Goal: Information Seeking & Learning: Learn about a topic

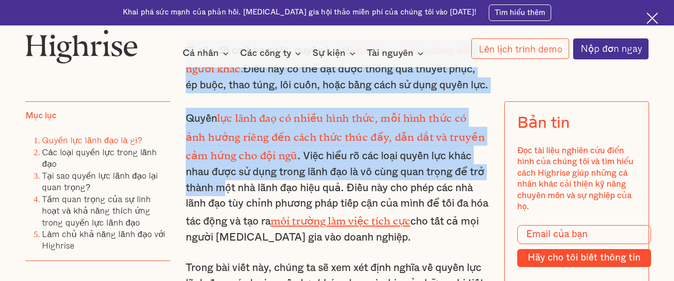
scroll to position [699, 0]
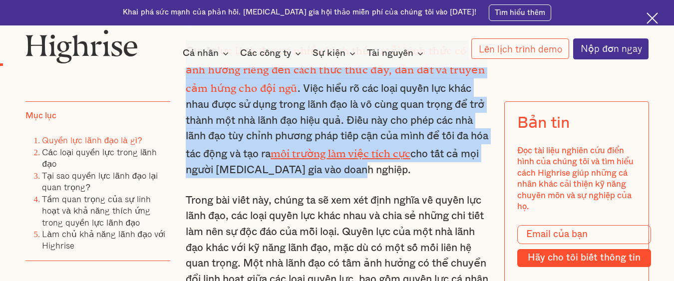
drag, startPoint x: 185, startPoint y: 138, endPoint x: 410, endPoint y: 173, distance: 227.3
copy div "Ở cấp độ cơ bản nhất, quyền lực là khả năng ảnh hưởng đến người khác. Điều này …"
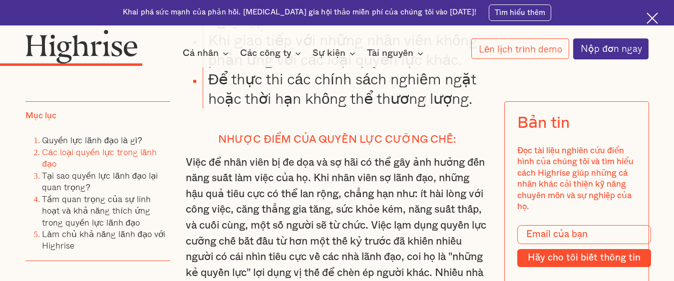
scroll to position [2396, 0]
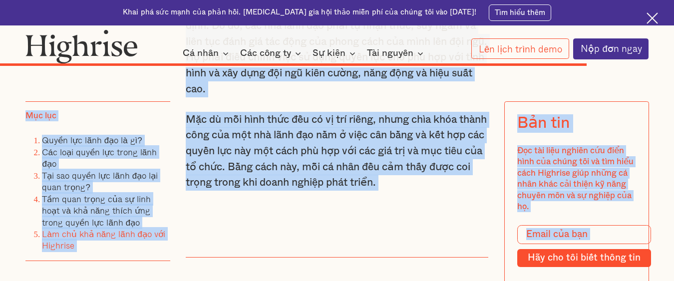
scroll to position [7735, 0]
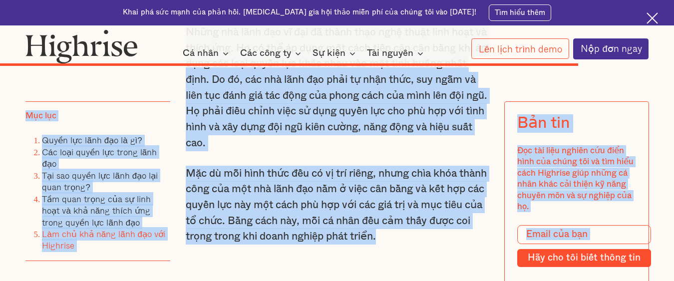
drag, startPoint x: 139, startPoint y: 169, endPoint x: 467, endPoint y: 246, distance: 337.4
drag, startPoint x: 262, startPoint y: 100, endPoint x: 242, endPoint y: 140, distance: 45.1
click at [242, 140] on font "Những nhà lãnh đạo vĩ đại đã thành thạo nghệ thuật linh hoạt và thích ứng. Họ c…" at bounding box center [337, 87] width 302 height 121
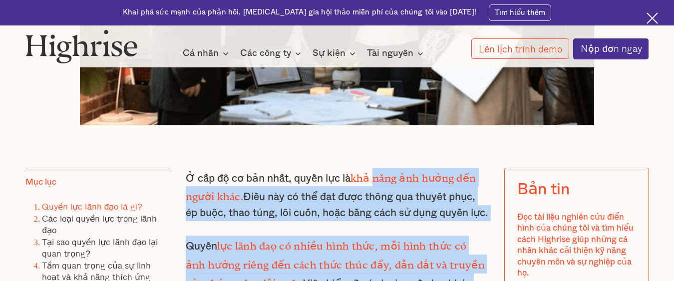
scroll to position [496, 0]
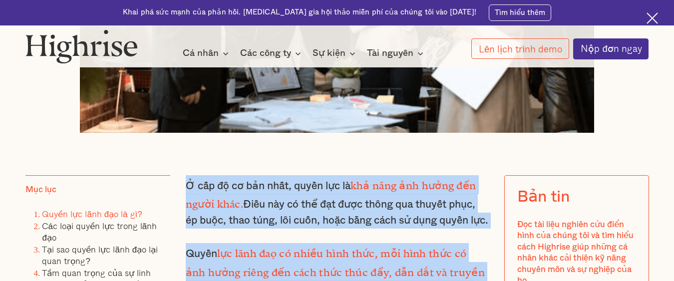
drag, startPoint x: 457, startPoint y: 243, endPoint x: 187, endPoint y: 192, distance: 274.8
copy div "L ips do si ame cons, adipi eli se doe temp inc utlab etd magna aliq. Enim adm …"
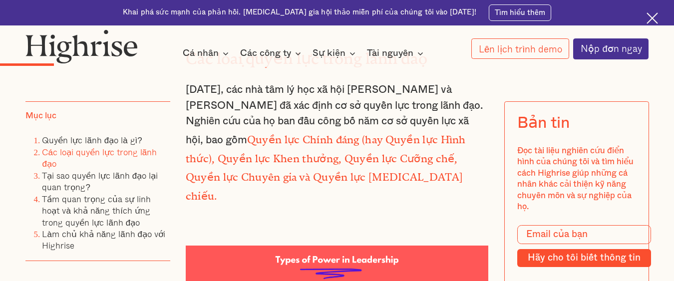
scroll to position [1345, 0]
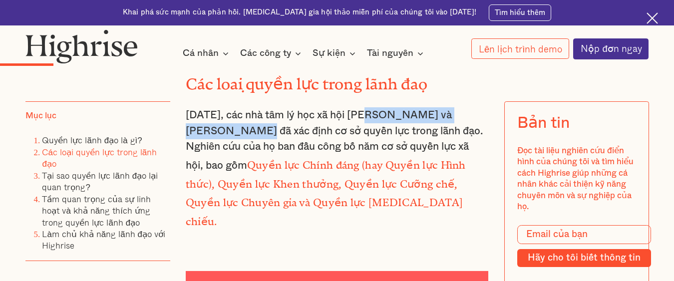
drag, startPoint x: 368, startPoint y: 140, endPoint x: 214, endPoint y: 153, distance: 154.3
click at [214, 153] on font "[DATE], các nhà tâm lý học xã hội [PERSON_NAME] và [PERSON_NAME] đã xác định cơ…" at bounding box center [335, 140] width 298 height 61
copy font "ohn French và [PERSON_NAME]"
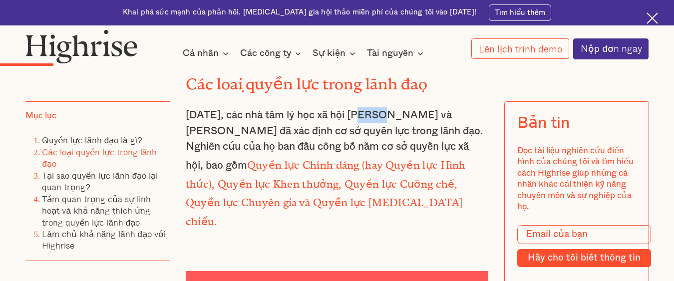
drag, startPoint x: 387, startPoint y: 143, endPoint x: 364, endPoint y: 141, distance: 23.1
click at [364, 141] on font "[DATE], các nhà tâm lý học xã hội [PERSON_NAME] và [PERSON_NAME] đã xác định cơ…" at bounding box center [335, 140] width 298 height 61
copy font "[PERSON_NAME]"
